Goal: Transaction & Acquisition: Purchase product/service

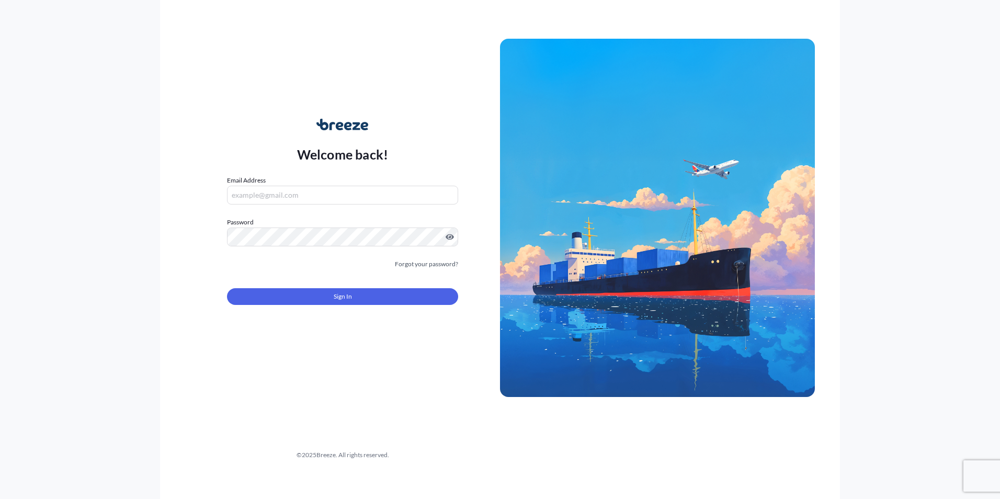
type input "[EMAIL_ADDRESS][DOMAIN_NAME]"
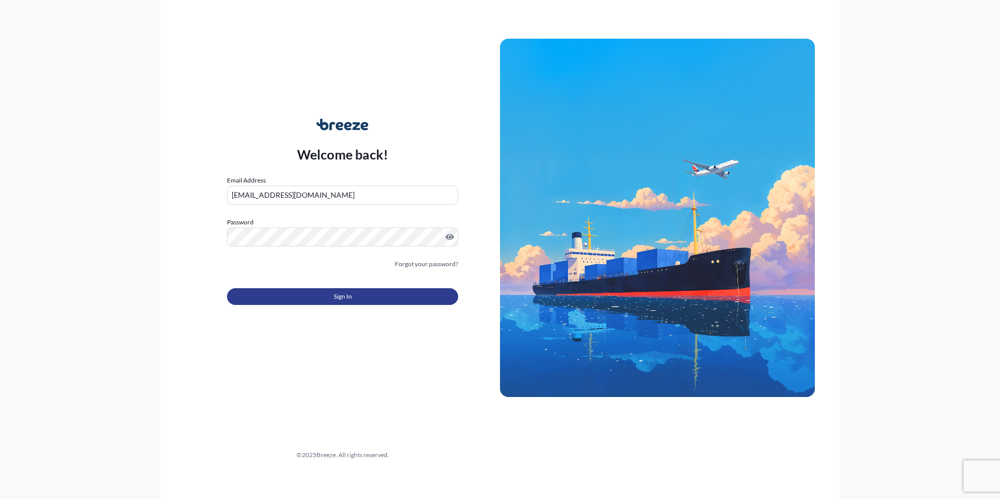
click at [348, 294] on span "Sign In" at bounding box center [343, 296] width 18 height 10
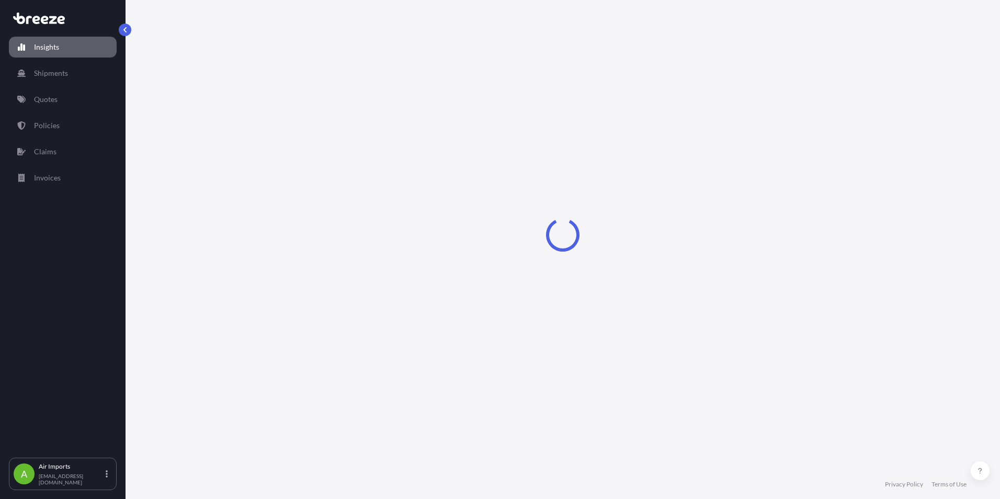
select select "2025"
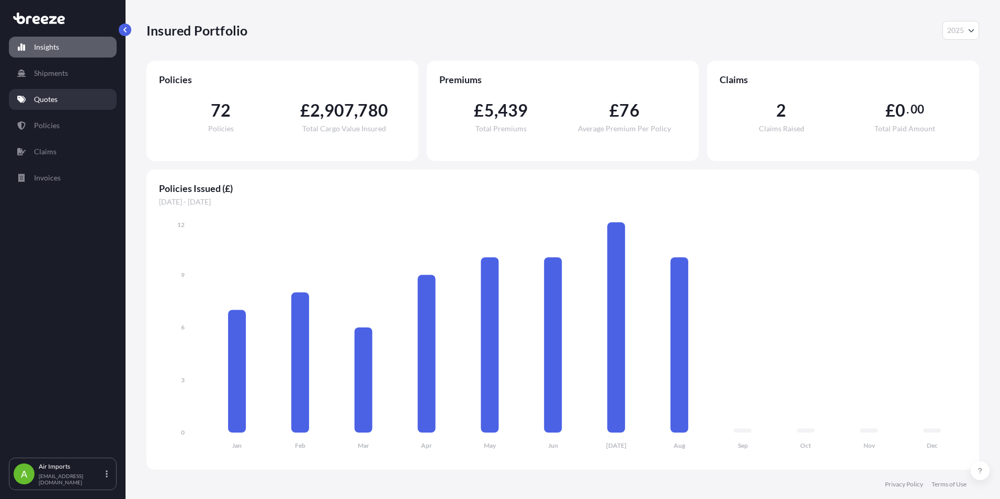
click at [56, 101] on p "Quotes" at bounding box center [46, 99] width 24 height 10
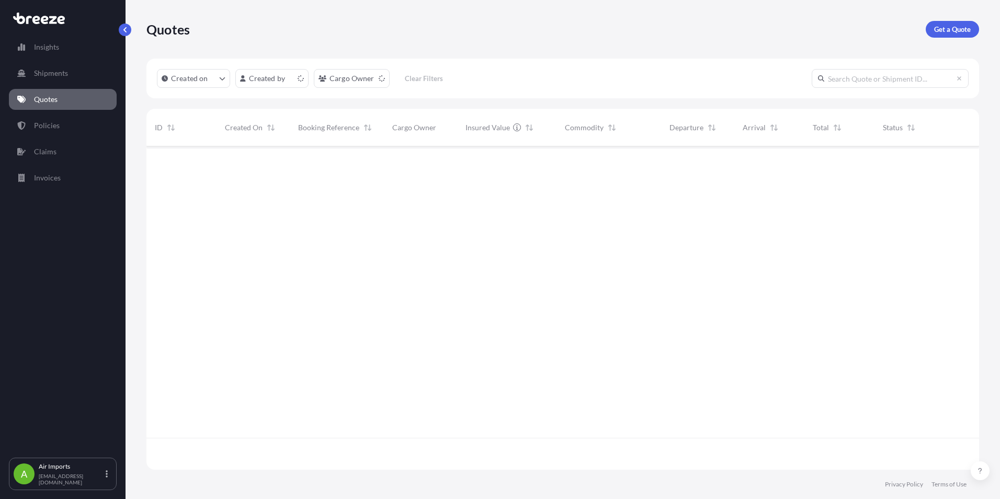
scroll to position [321, 825]
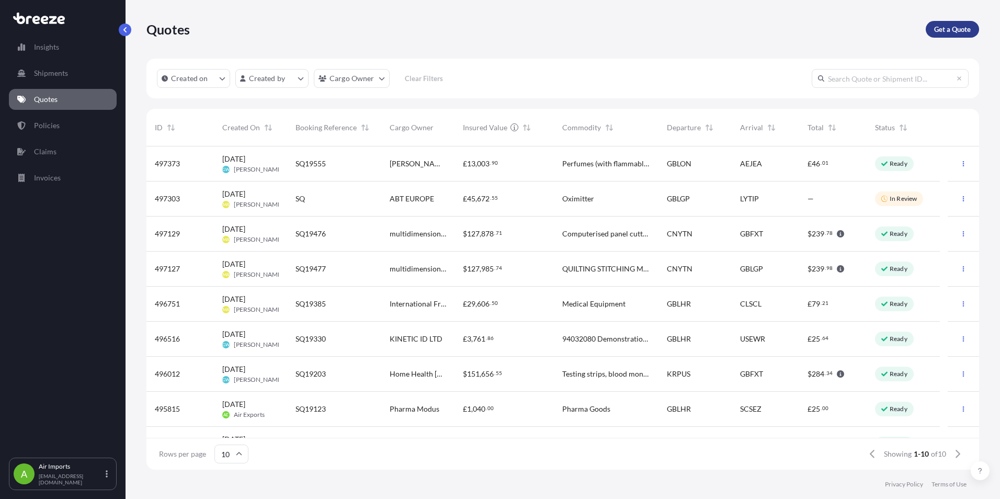
click at [951, 32] on p "Get a Quote" at bounding box center [952, 29] width 37 height 10
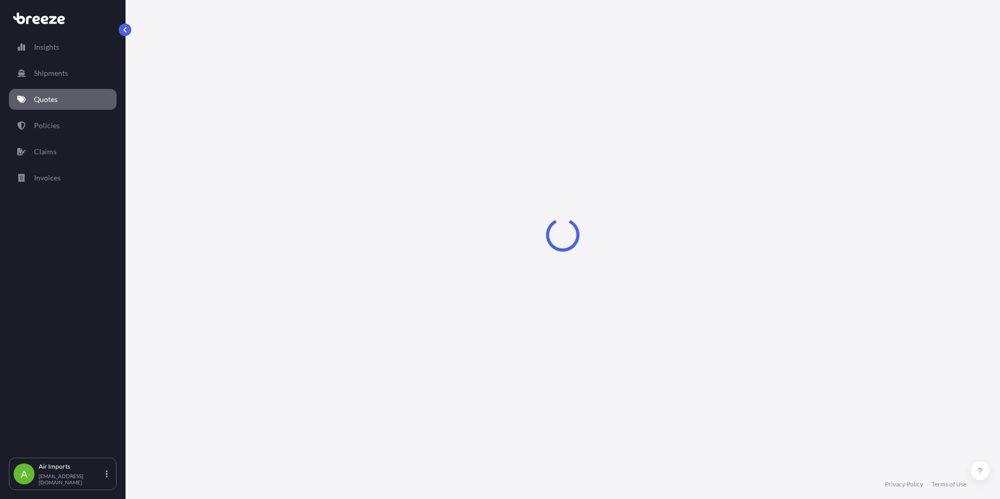
select select "Road"
select select "Sea"
select select "1"
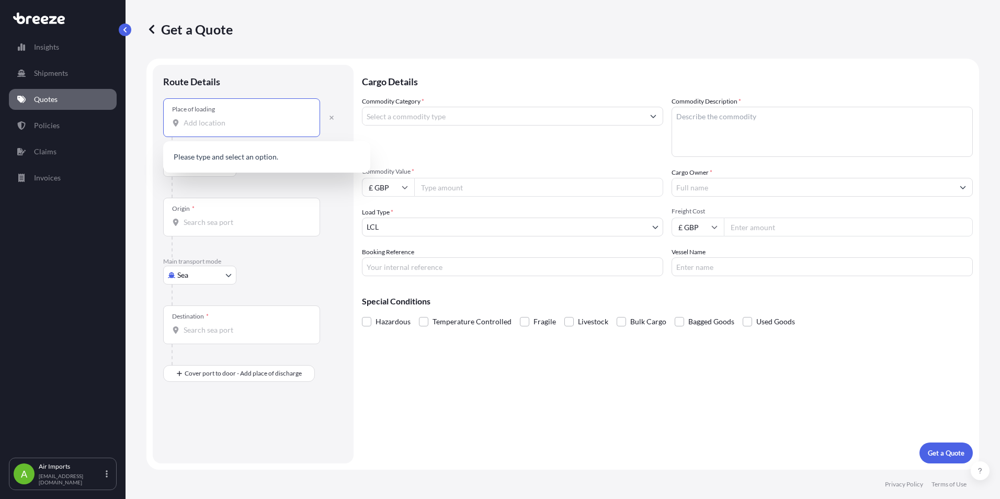
click at [222, 119] on input "Place of loading" at bounding box center [245, 123] width 123 height 10
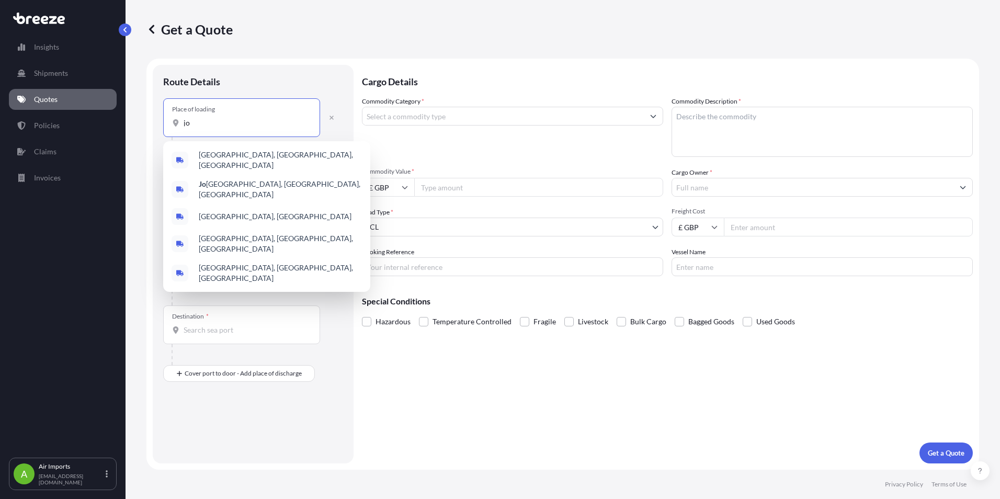
type input "j"
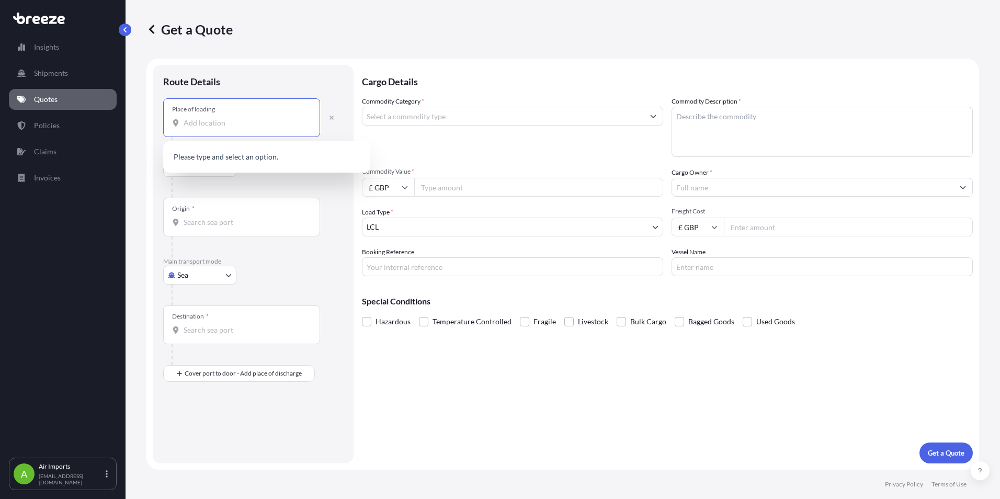
click at [215, 201] on div "Origin *" at bounding box center [241, 217] width 157 height 39
click at [215, 217] on input "Origin *" at bounding box center [245, 222] width 123 height 10
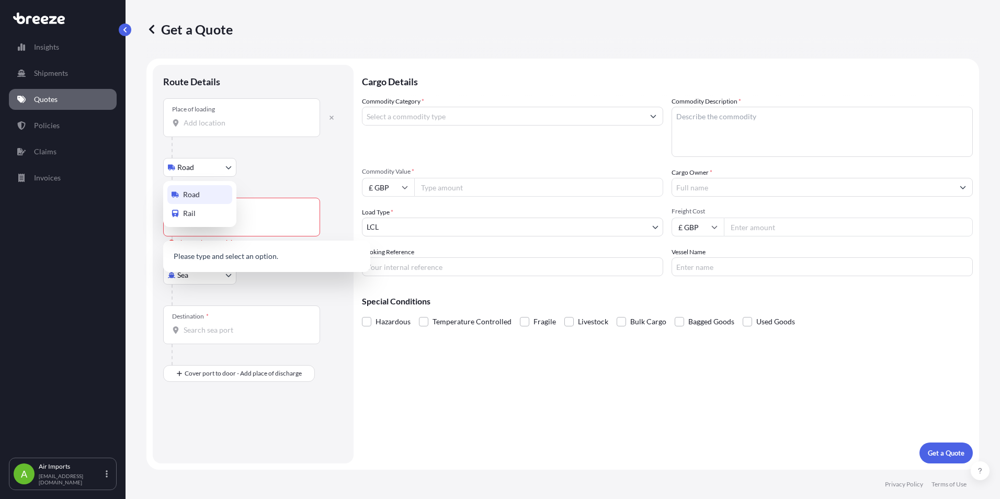
click at [209, 169] on body "0 options available. 5 options available. 0 options available. 0 options availa…" at bounding box center [500, 249] width 1000 height 499
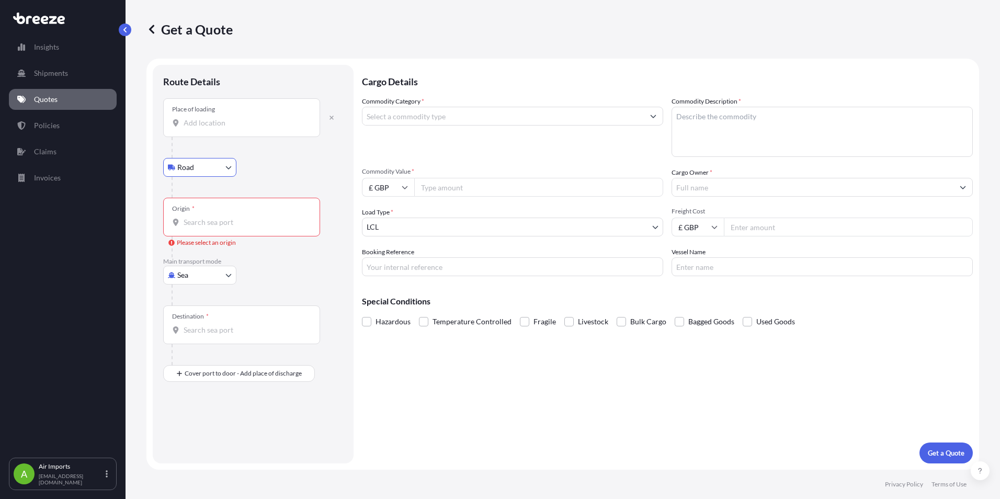
click at [206, 229] on div "Origin *" at bounding box center [241, 217] width 157 height 39
click at [206, 227] on input "Origin * Please select an origin" at bounding box center [245, 222] width 123 height 10
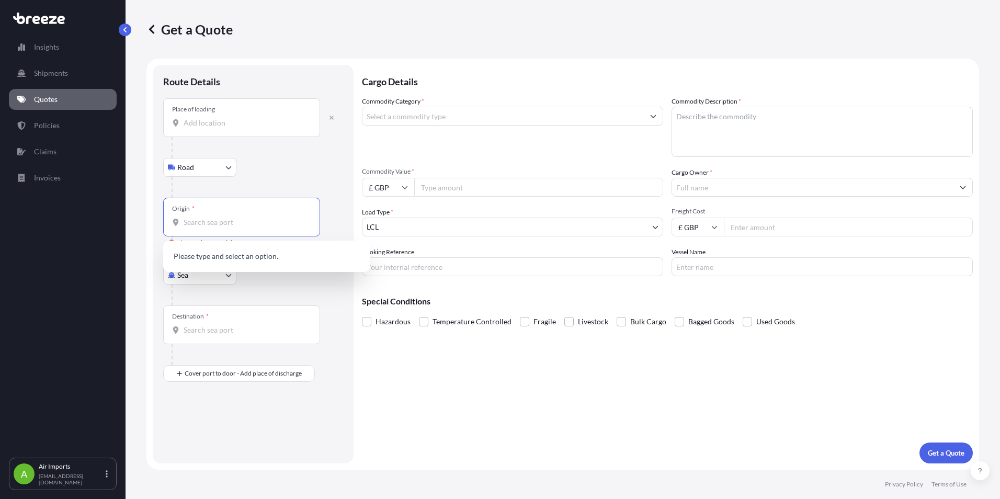
drag, startPoint x: 215, startPoint y: 301, endPoint x: 199, endPoint y: 281, distance: 25.6
click at [216, 300] on div at bounding box center [258, 294] width 172 height 21
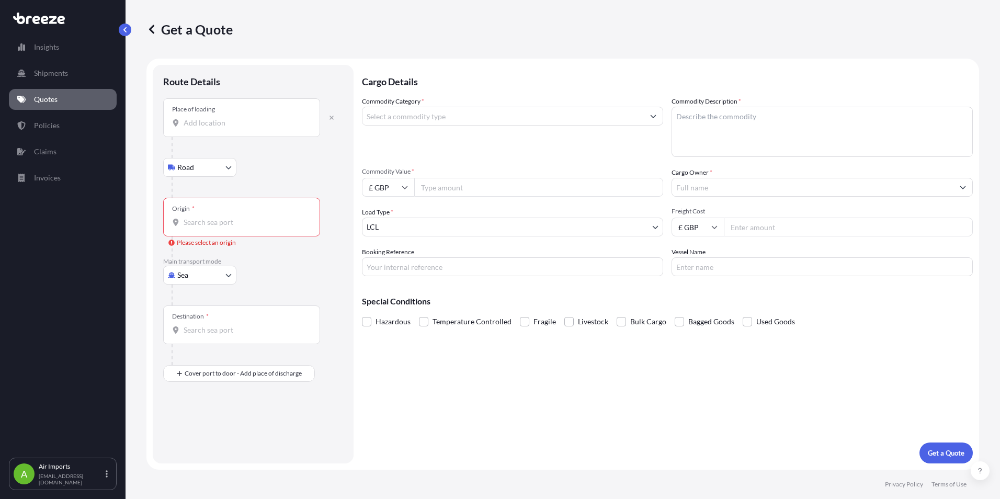
click at [194, 275] on body "5 options available. 0 options available. 0 options available. 0 options availa…" at bounding box center [500, 249] width 1000 height 499
click at [191, 323] on span "Air" at bounding box center [188, 321] width 10 height 10
select select "Air"
click at [223, 229] on input "Origin *" at bounding box center [245, 226] width 123 height 10
type input "ZAJNB - [GEOGRAPHIC_DATA], [GEOGRAPHIC_DATA]"
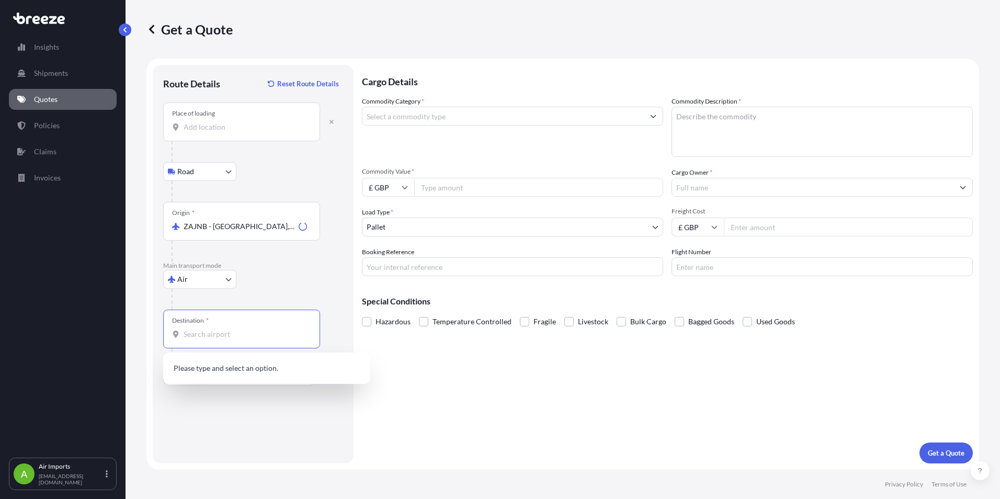
click at [228, 336] on input "Destination *" at bounding box center [245, 334] width 123 height 10
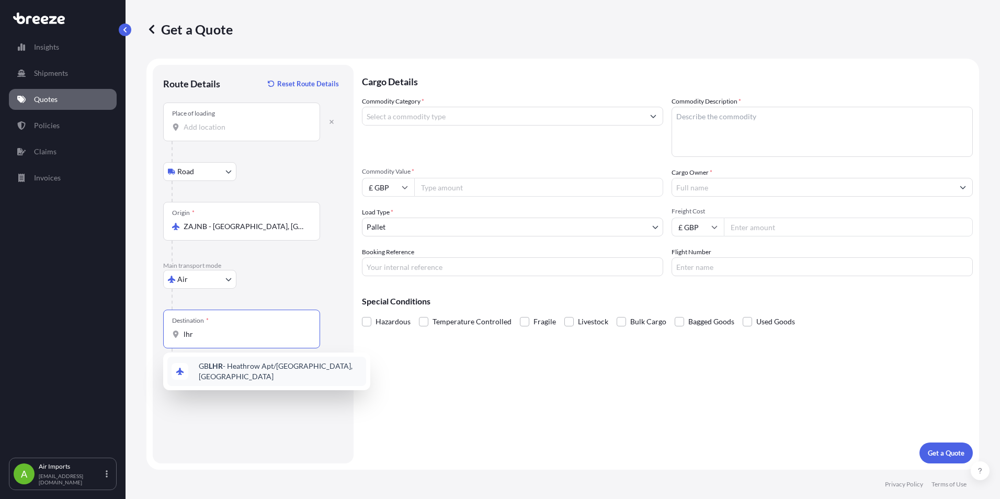
click at [231, 371] on span "GB LHR - Heathrow Apt/[GEOGRAPHIC_DATA], [GEOGRAPHIC_DATA]" at bounding box center [280, 371] width 163 height 21
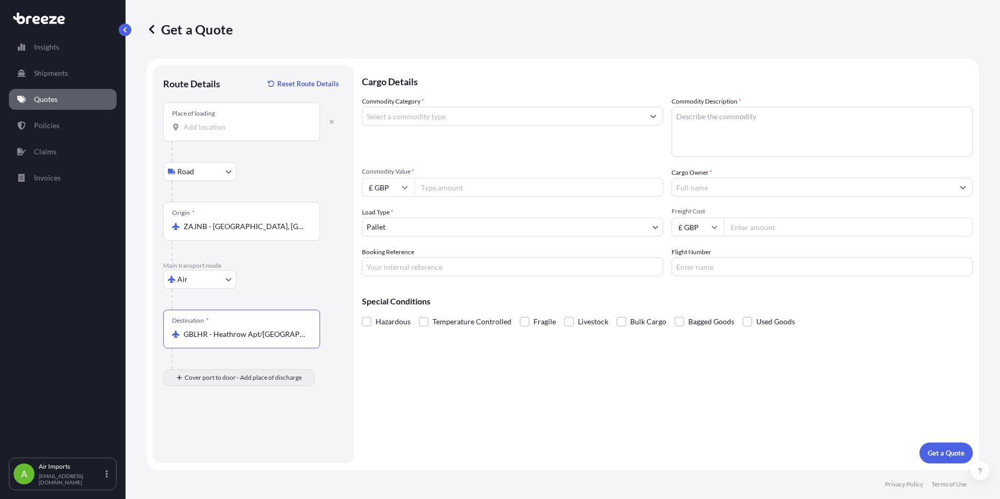
type input "GBLHR - Heathrow Apt/[GEOGRAPHIC_DATA], [GEOGRAPHIC_DATA]"
click at [335, 123] on button "button" at bounding box center [331, 121] width 23 height 17
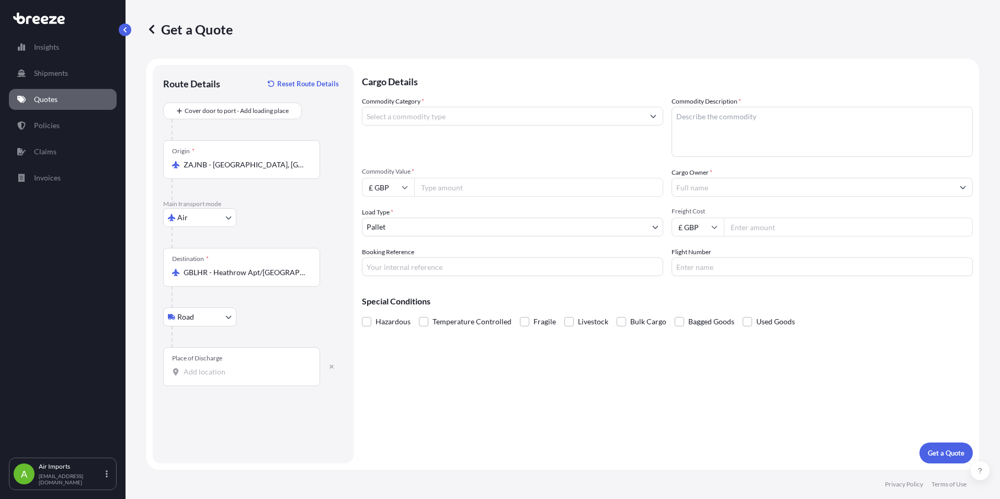
click at [239, 375] on input "Place of Discharge" at bounding box center [245, 372] width 123 height 10
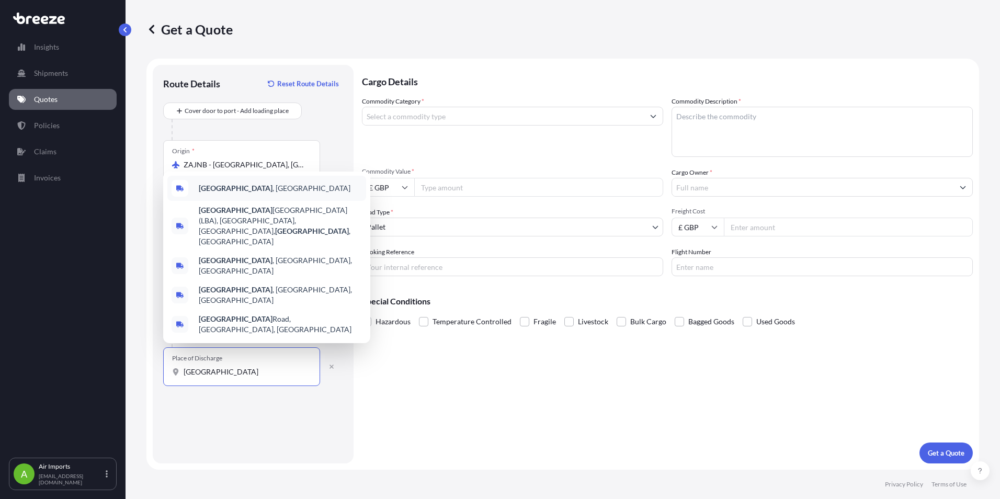
click at [237, 201] on div "[GEOGRAPHIC_DATA] , [GEOGRAPHIC_DATA]" at bounding box center [266, 188] width 199 height 25
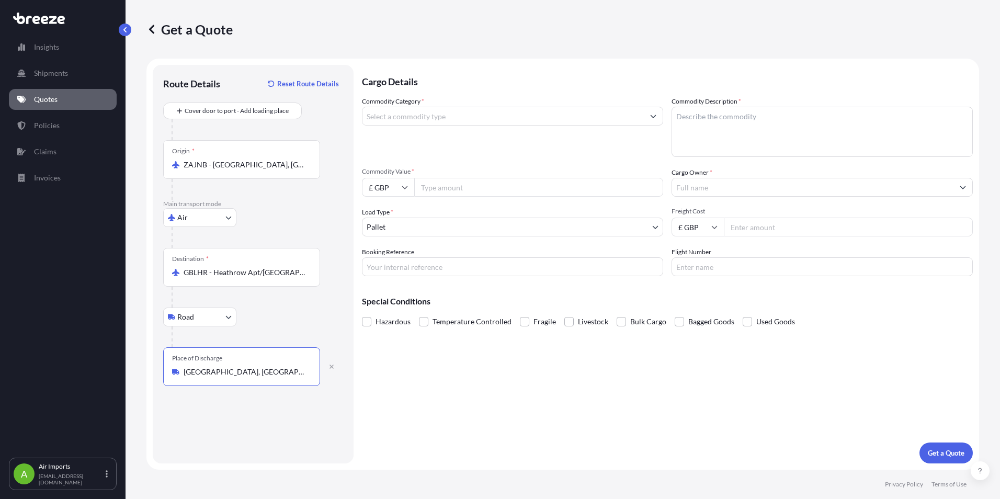
type input "[GEOGRAPHIC_DATA], [GEOGRAPHIC_DATA]"
click at [447, 113] on input "Commodity Category *" at bounding box center [502, 116] width 281 height 19
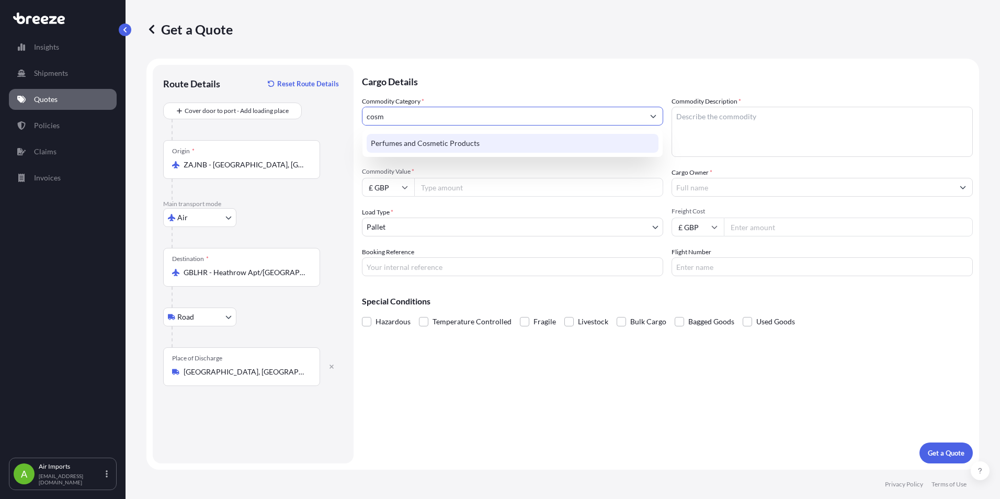
click at [478, 151] on div "Perfumes and Cosmetic Products" at bounding box center [512, 143] width 300 height 27
type input "Perfumes and Cosmetic Products"
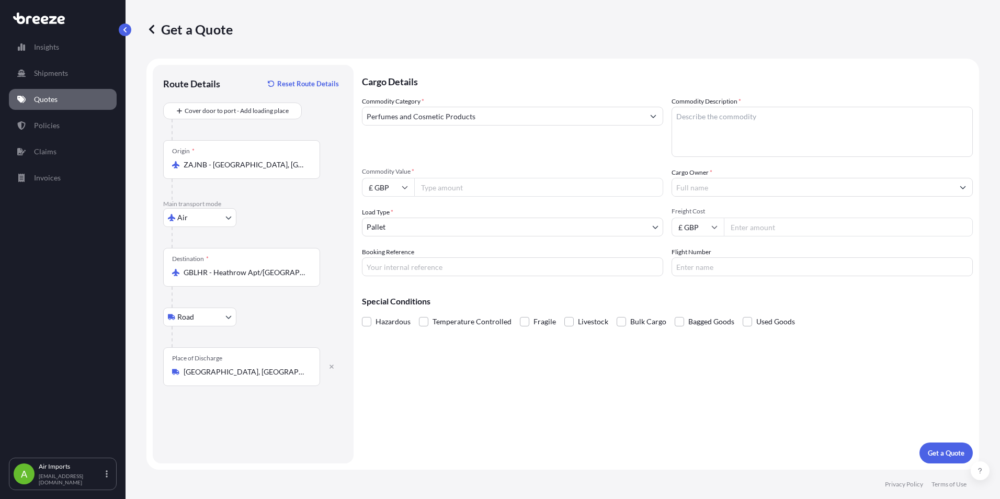
click at [768, 107] on textarea "Commodity Description *" at bounding box center [821, 132] width 301 height 50
type textarea "Cosmetics"
click at [443, 187] on input "Commodity Value *" at bounding box center [538, 187] width 249 height 19
type input "57589.66"
click at [782, 195] on input "Cargo Owner *" at bounding box center [812, 187] width 281 height 19
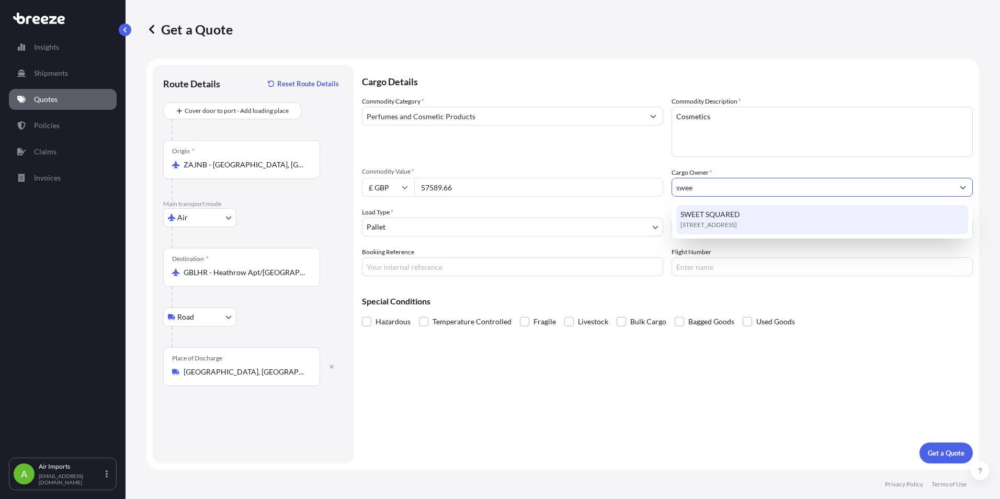
click at [742, 217] on div "[STREET_ADDRESS]" at bounding box center [822, 219] width 292 height 29
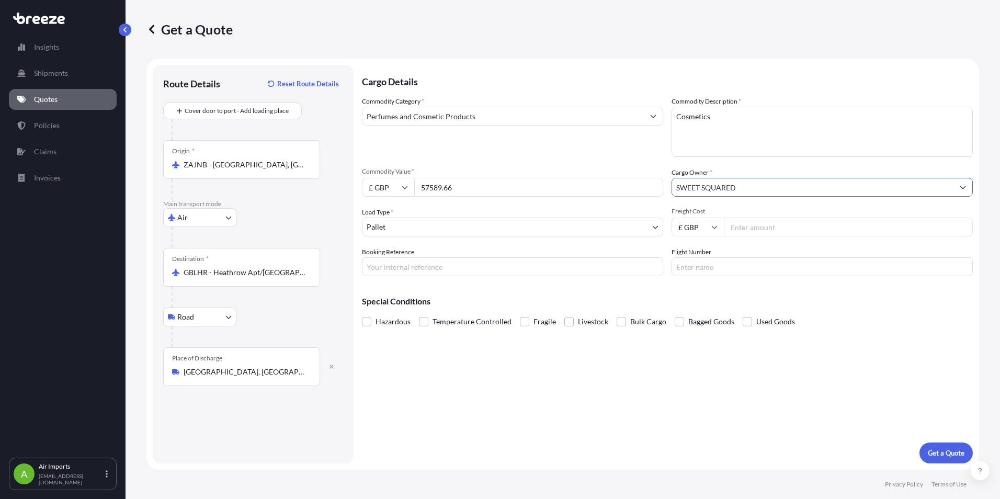
type input "SWEET SQUARED"
click at [761, 234] on input "Freight Cost" at bounding box center [848, 227] width 249 height 19
click at [710, 223] on input "£ GBP" at bounding box center [697, 227] width 52 height 19
click at [708, 229] on input "£ GBP" at bounding box center [697, 227] width 52 height 19
click at [698, 230] on input "£ GBP" at bounding box center [697, 227] width 52 height 19
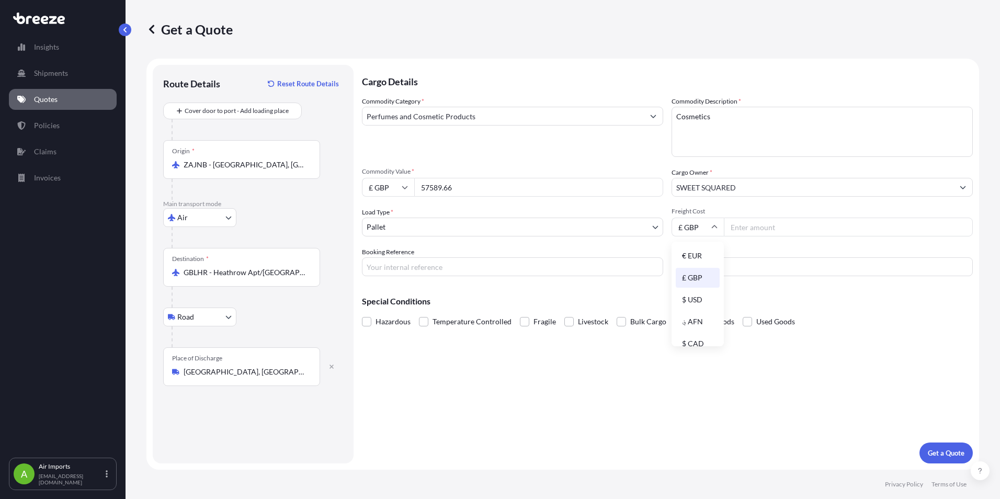
click at [701, 226] on input "£ GBP" at bounding box center [697, 227] width 52 height 19
click at [697, 226] on input "£ GBP" at bounding box center [697, 227] width 52 height 19
click at [693, 226] on input "£ GBP" at bounding box center [697, 227] width 52 height 19
click at [691, 226] on input "£ GBP" at bounding box center [697, 227] width 52 height 19
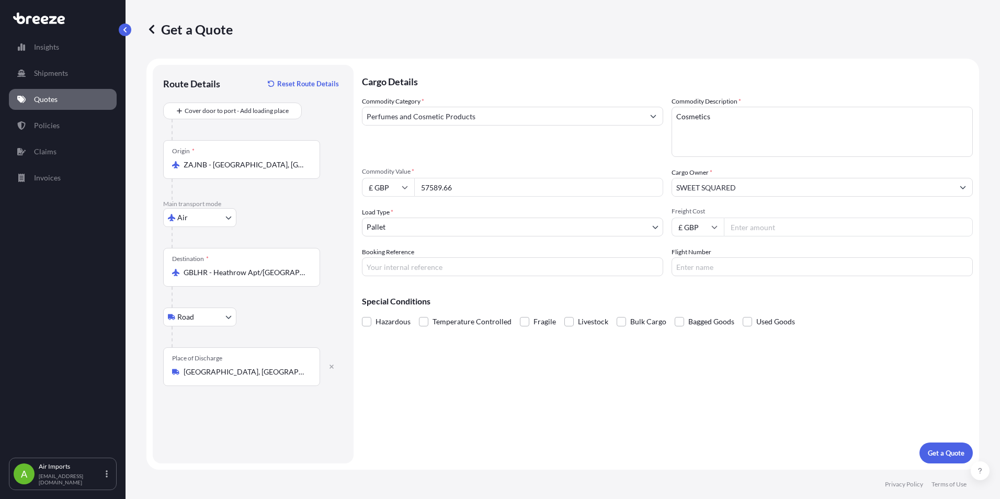
click at [696, 231] on input "£ GBP" at bounding box center [697, 227] width 52 height 19
click at [744, 229] on input "Freight Cost" at bounding box center [848, 227] width 249 height 19
click at [438, 267] on input "Booking Reference" at bounding box center [512, 266] width 301 height 19
click at [769, 269] on input "Flight Number" at bounding box center [821, 266] width 301 height 19
type input "VS450"
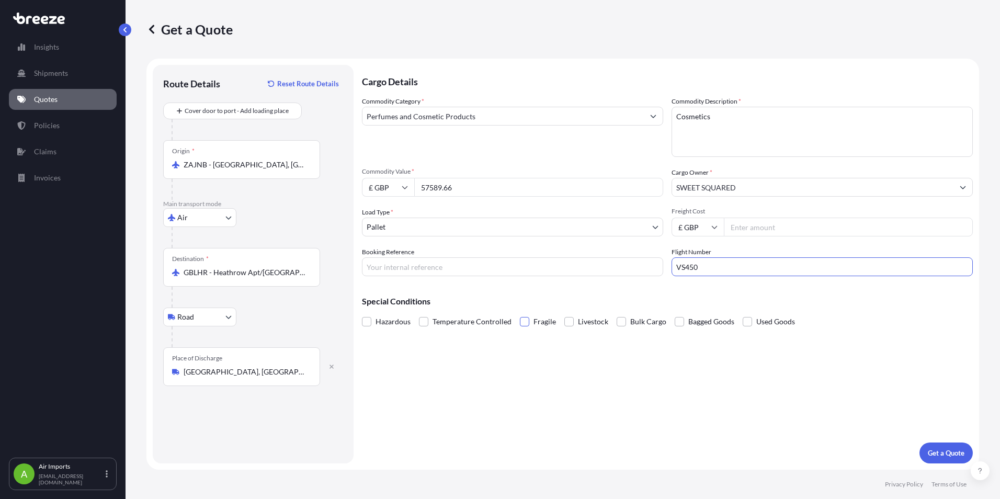
click at [524, 324] on span at bounding box center [524, 321] width 9 height 9
click at [520, 314] on input "Fragile" at bounding box center [520, 314] width 0 height 0
click at [445, 268] on input "Booking Reference" at bounding box center [512, 266] width 301 height 19
click at [395, 269] on input "Booking Reference" at bounding box center [512, 266] width 301 height 19
type input "SI31432"
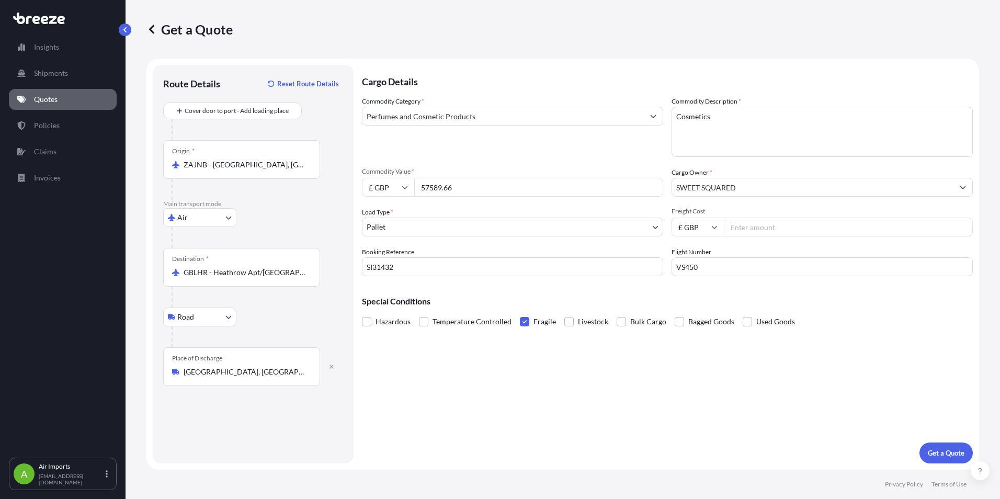
click at [761, 228] on input "Freight Cost" at bounding box center [848, 227] width 249 height 19
type input "1467.06"
click at [955, 453] on p "Get a Quote" at bounding box center [946, 453] width 37 height 10
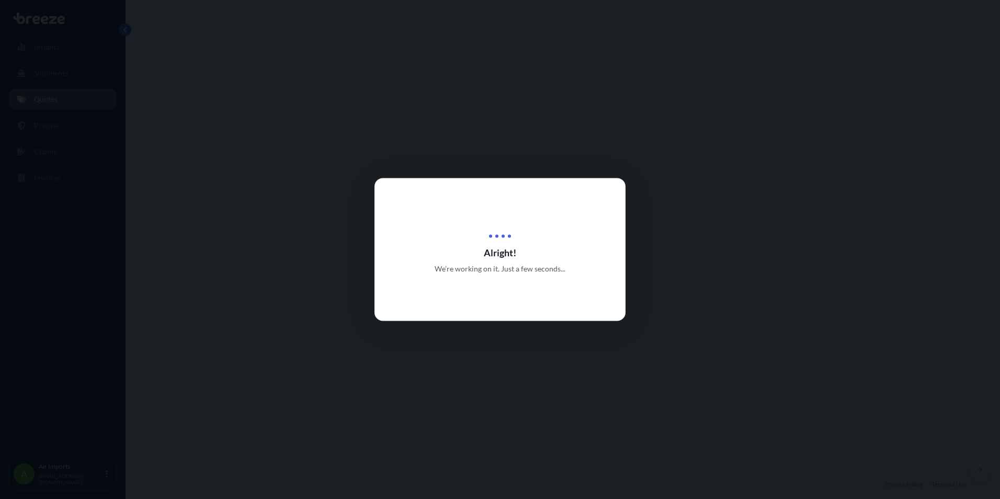
select select "Air"
select select "Road"
select select "1"
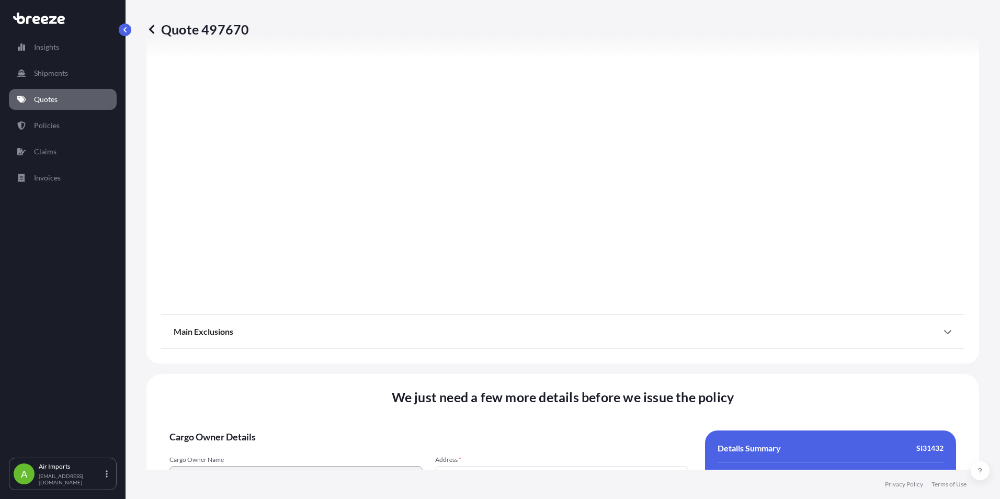
scroll to position [1245, 0]
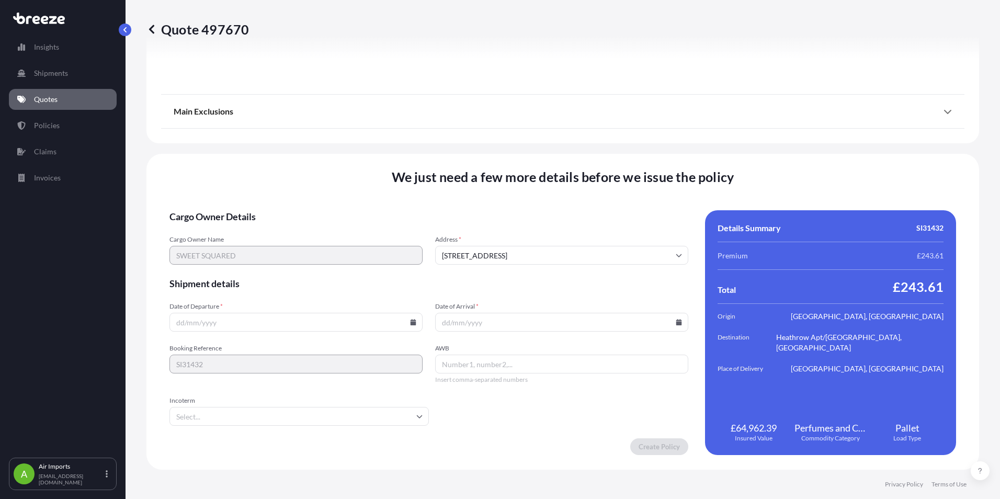
click at [209, 332] on form "Cargo Owner Details Cargo Owner Name SWEET SQUARED Address * [STREET_ADDRESS] S…" at bounding box center [428, 332] width 519 height 245
click at [210, 329] on input "Date of Departure *" at bounding box center [295, 322] width 253 height 19
click at [410, 321] on icon at bounding box center [413, 322] width 6 height 6
click at [275, 268] on button "27" at bounding box center [270, 268] width 17 height 17
type input "[DATE]"
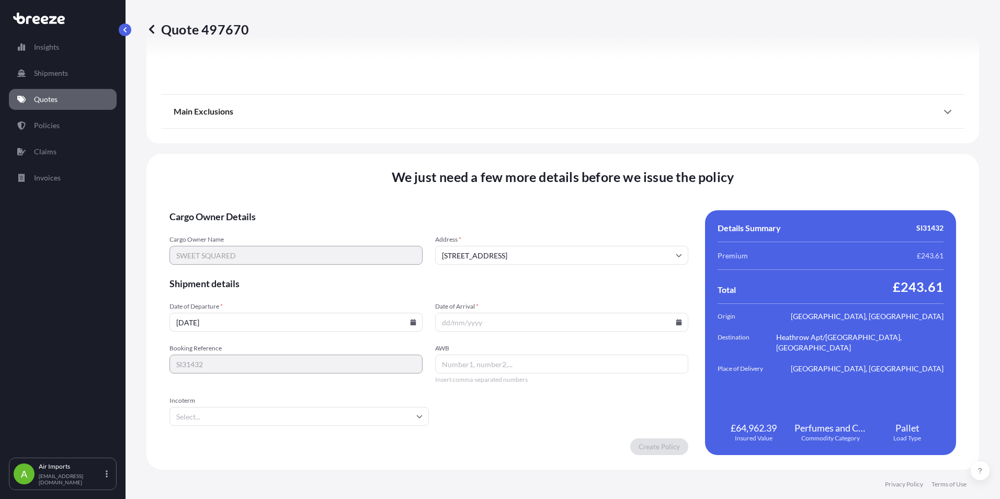
click at [489, 325] on input "Date of Arrival *" at bounding box center [561, 322] width 253 height 19
click at [677, 322] on input "Date of Arrival *" at bounding box center [561, 322] width 253 height 19
click at [676, 322] on icon at bounding box center [679, 322] width 6 height 6
click at [556, 269] on button "28" at bounding box center [558, 268] width 17 height 17
type input "[DATE]"
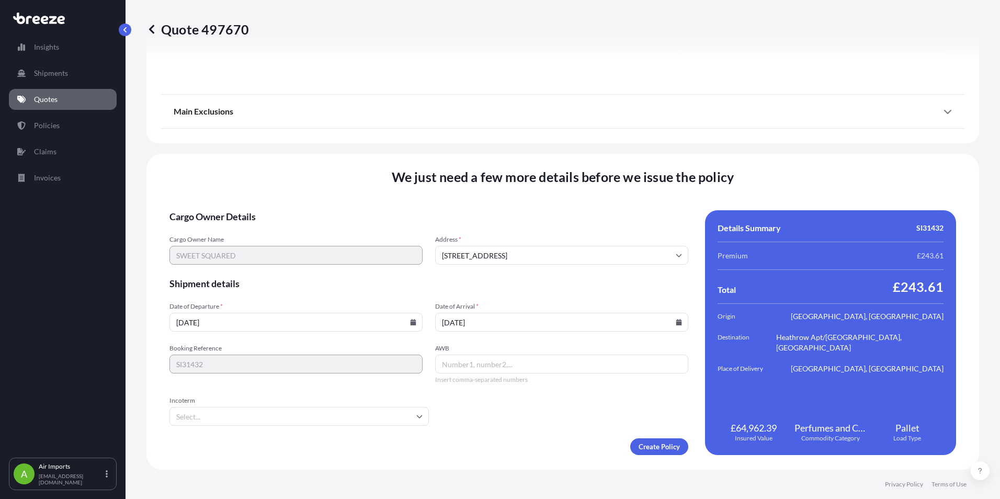
click at [477, 362] on input "AWB" at bounding box center [561, 364] width 253 height 19
drag, startPoint x: 457, startPoint y: 369, endPoint x: 452, endPoint y: 367, distance: 5.6
click at [457, 369] on input "AWB" at bounding box center [561, 364] width 253 height 19
type input "93277303516"
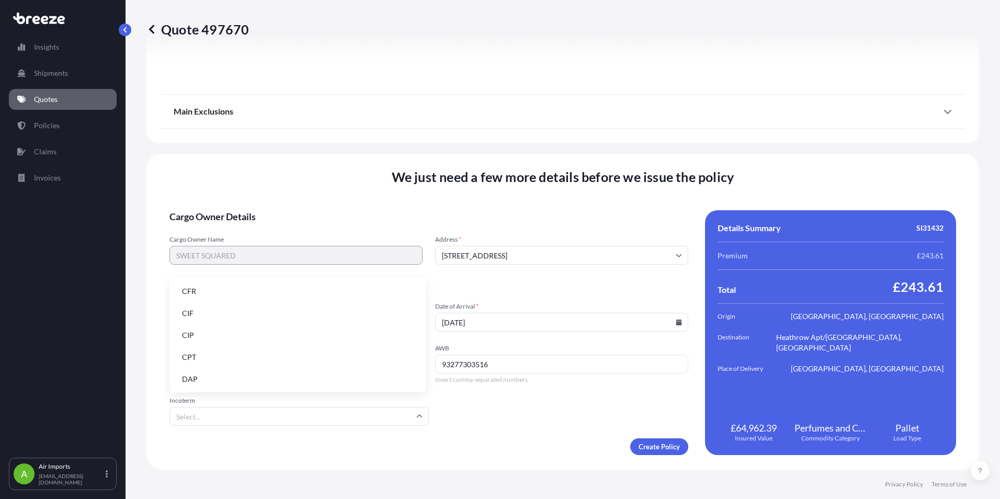
click at [399, 421] on input "Incoterm" at bounding box center [298, 416] width 259 height 19
click at [388, 413] on input "Incoterm" at bounding box center [298, 416] width 259 height 19
click at [264, 338] on li "CIP" at bounding box center [298, 335] width 248 height 20
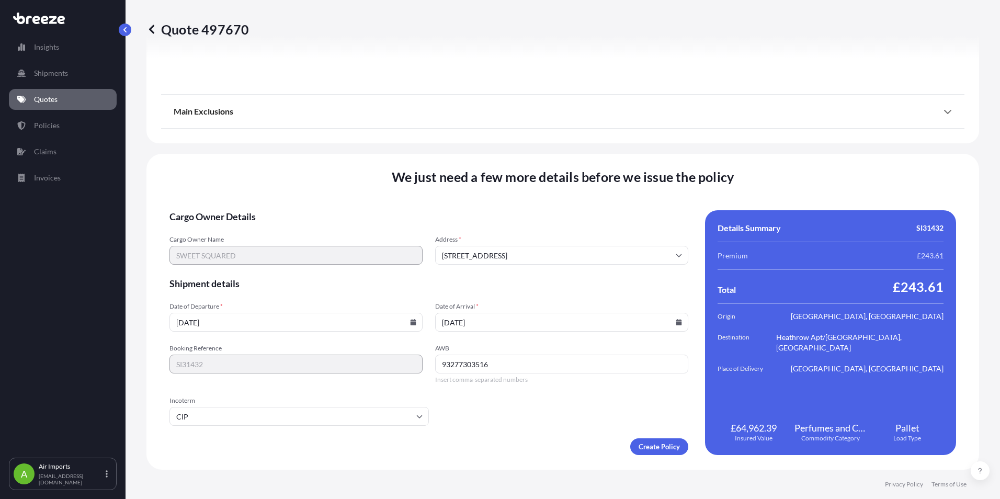
click at [545, 422] on form "Cargo Owner Details Cargo Owner Name SWEET SQUARED Address * [STREET_ADDRESS] S…" at bounding box center [428, 332] width 519 height 245
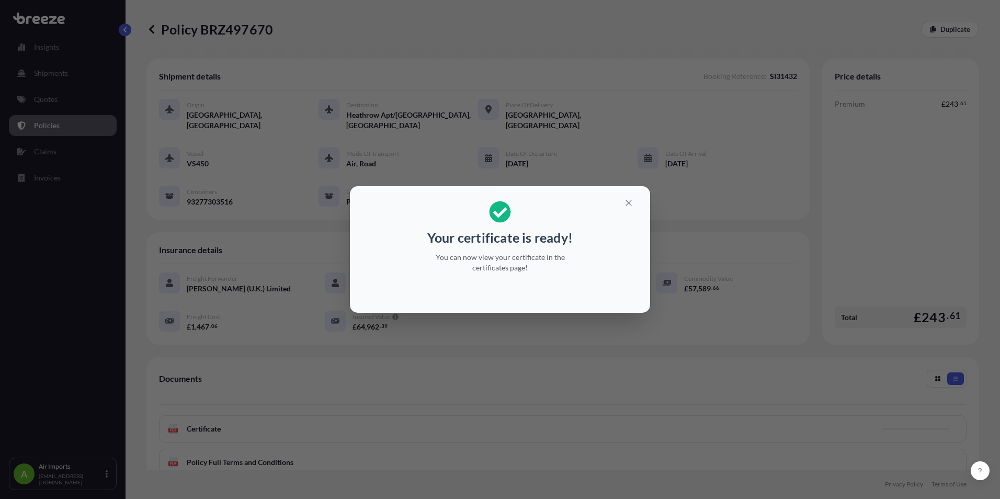
click at [491, 288] on div at bounding box center [499, 291] width 283 height 25
click at [628, 203] on icon "button" at bounding box center [628, 202] width 9 height 9
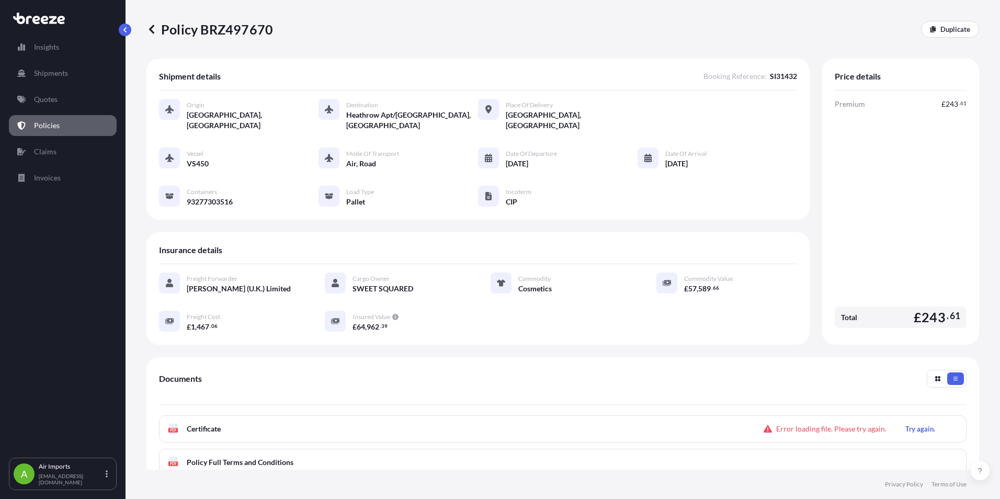
drag, startPoint x: 257, startPoint y: 31, endPoint x: 275, endPoint y: 31, distance: 17.3
click at [275, 31] on div "Policy BRZ497670 Duplicate" at bounding box center [562, 29] width 833 height 17
drag, startPoint x: 298, startPoint y: 31, endPoint x: 269, endPoint y: 29, distance: 28.3
click at [269, 29] on div "Policy BRZ497670 Duplicate" at bounding box center [562, 29] width 833 height 17
copy p "Policy BRZ497670"
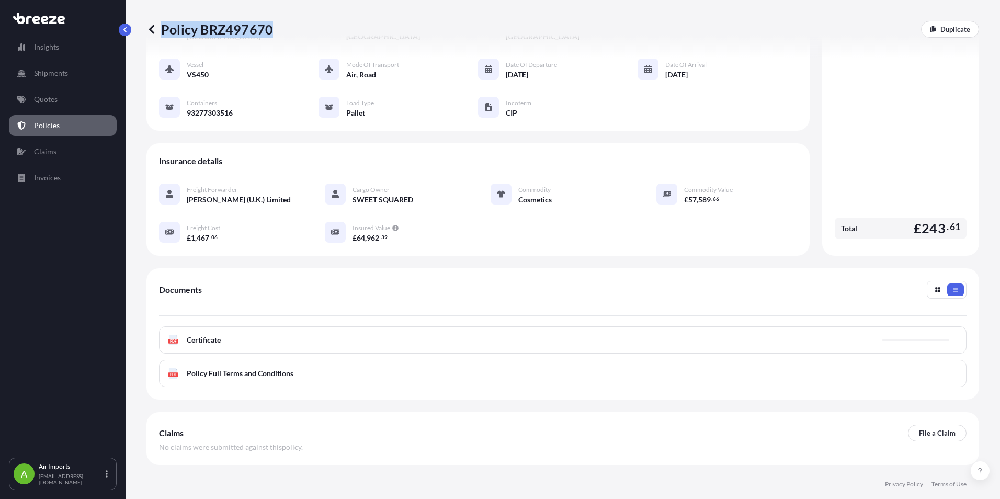
scroll to position [78, 0]
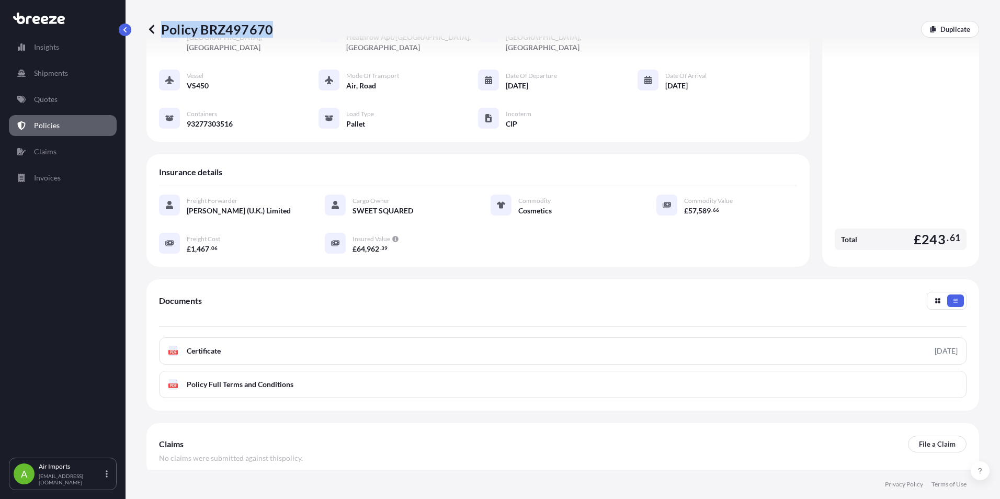
click at [217, 347] on span "Certificate" at bounding box center [204, 351] width 34 height 10
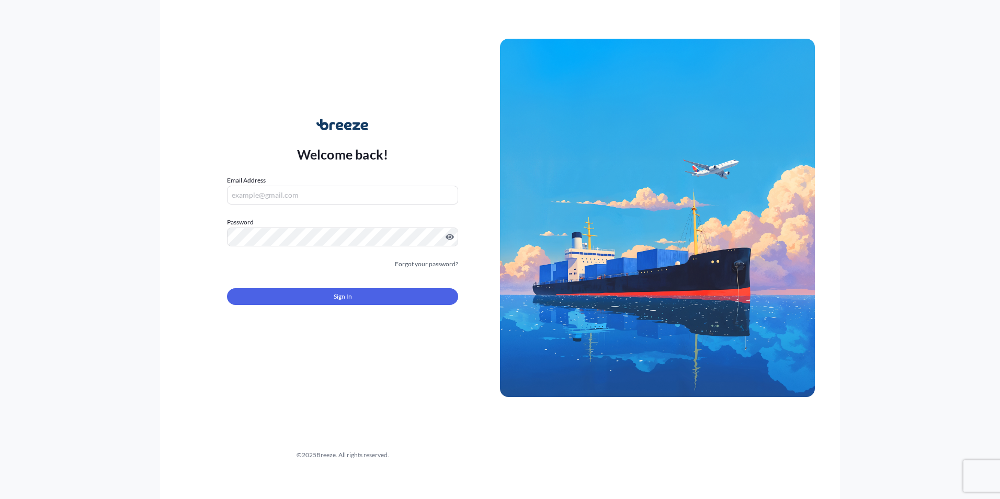
type input "[EMAIL_ADDRESS][DOMAIN_NAME]"
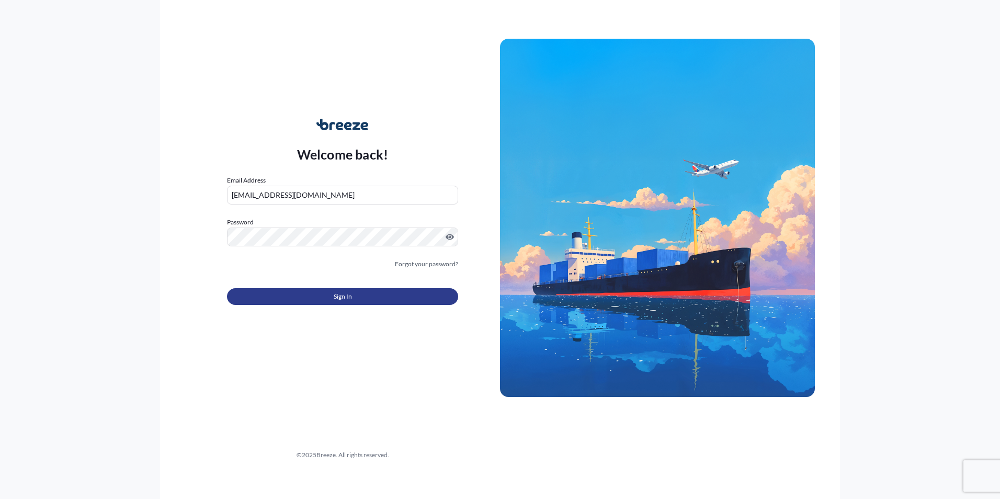
click at [313, 299] on button "Sign In" at bounding box center [342, 296] width 231 height 17
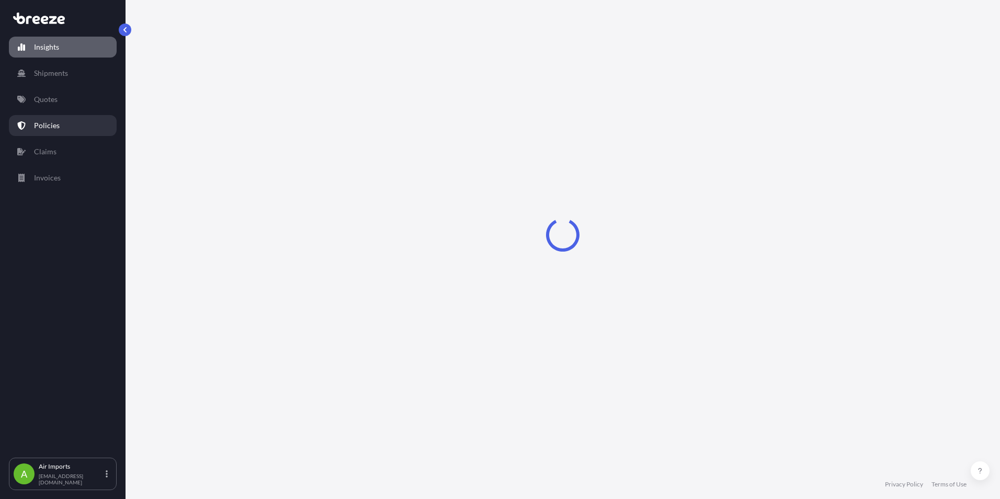
select select "2025"
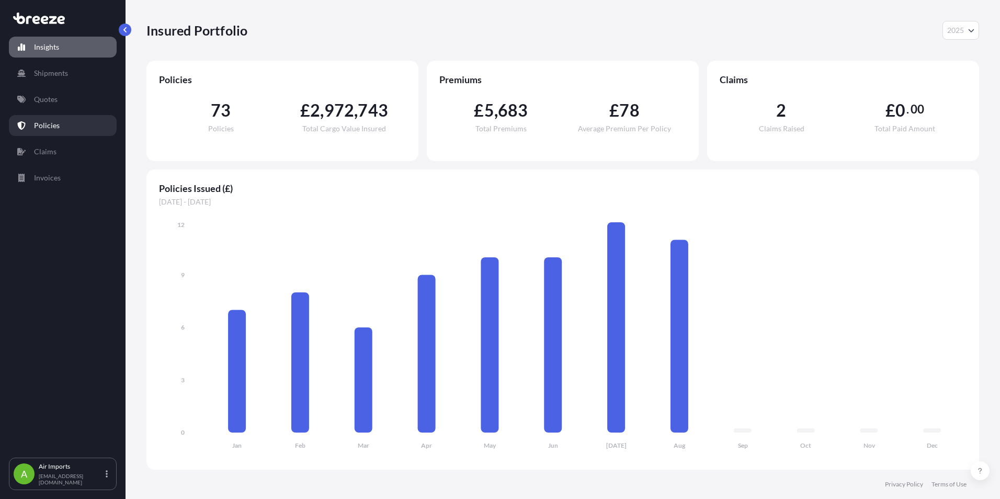
click at [52, 124] on p "Policies" at bounding box center [47, 125] width 26 height 10
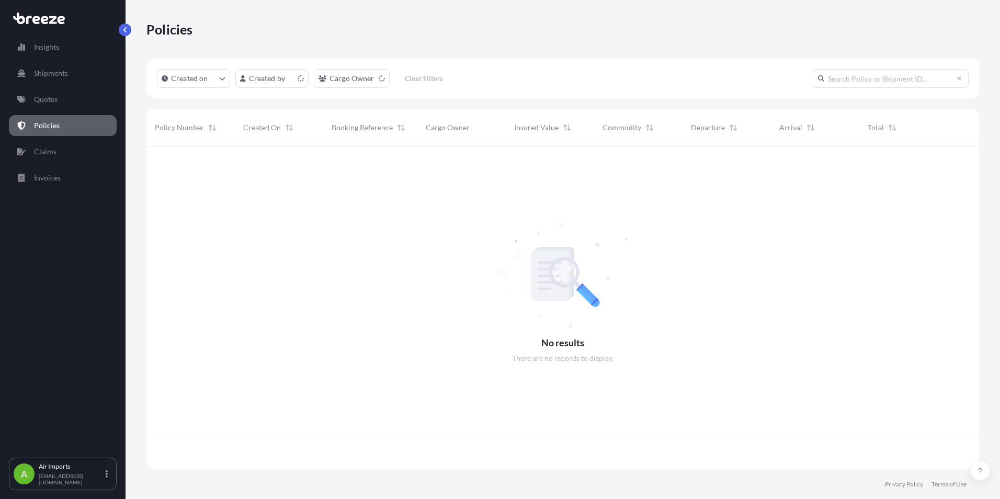
scroll to position [321, 825]
